Goal: Information Seeking & Learning: Learn about a topic

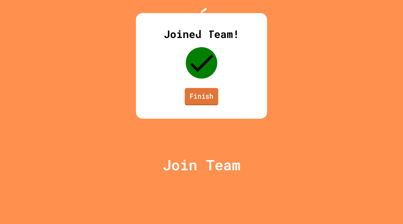
click at [211, 105] on link "Finish" at bounding box center [201, 96] width 34 height 17
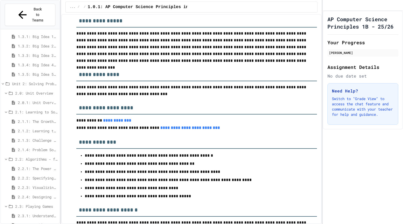
scroll to position [96, 0]
click at [35, 194] on span "2.2.4: Designing Flowcharts" at bounding box center [38, 197] width 40 height 6
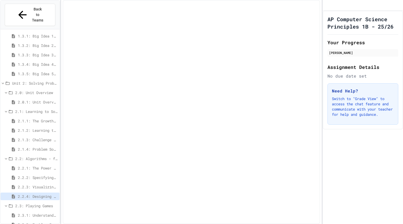
scroll to position [91, 0]
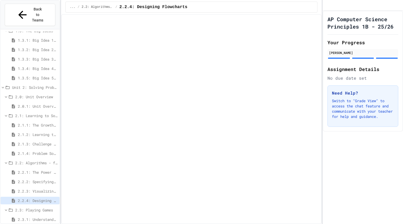
click at [44, 217] on span "2.3.1: Understanding Games with Flowcharts" at bounding box center [38, 220] width 40 height 6
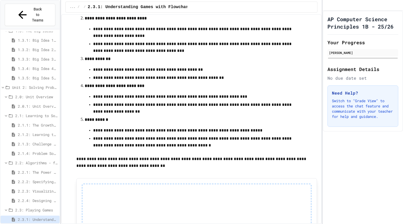
scroll to position [184, 0]
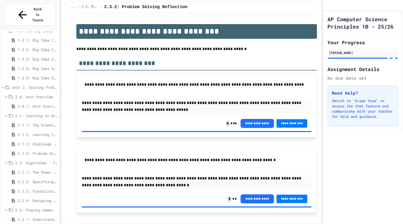
click at [47, 217] on span "2.3.1: Understanding Games with Flowcharts" at bounding box center [38, 220] width 40 height 6
